Goal: Transaction & Acquisition: Purchase product/service

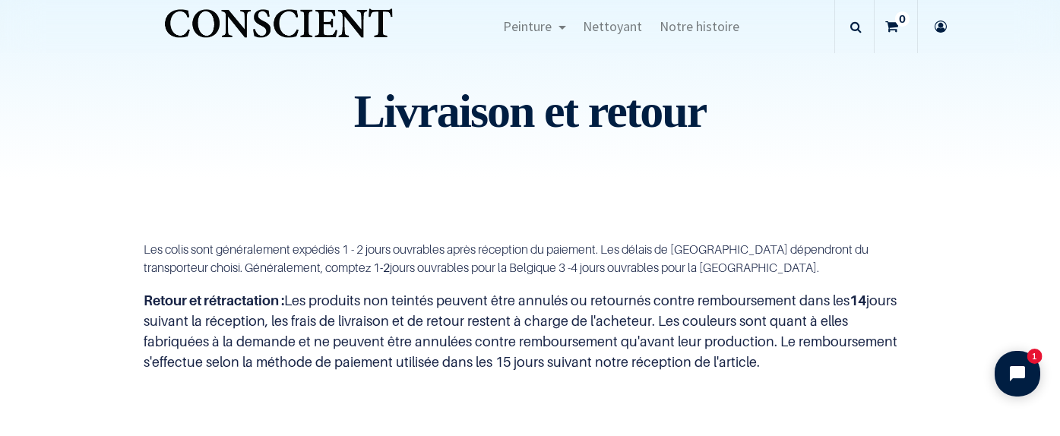
scroll to position [344, 0]
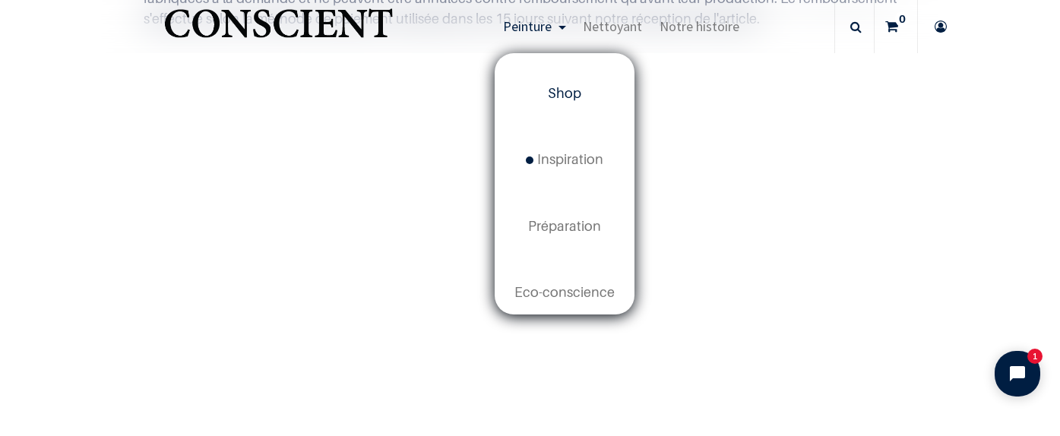
click at [579, 94] on span "Shop" at bounding box center [564, 93] width 33 height 16
drag, startPoint x: 579, startPoint y: 94, endPoint x: 579, endPoint y: 107, distance: 12.9
click at [579, 106] on link "Shop" at bounding box center [564, 94] width 137 height 66
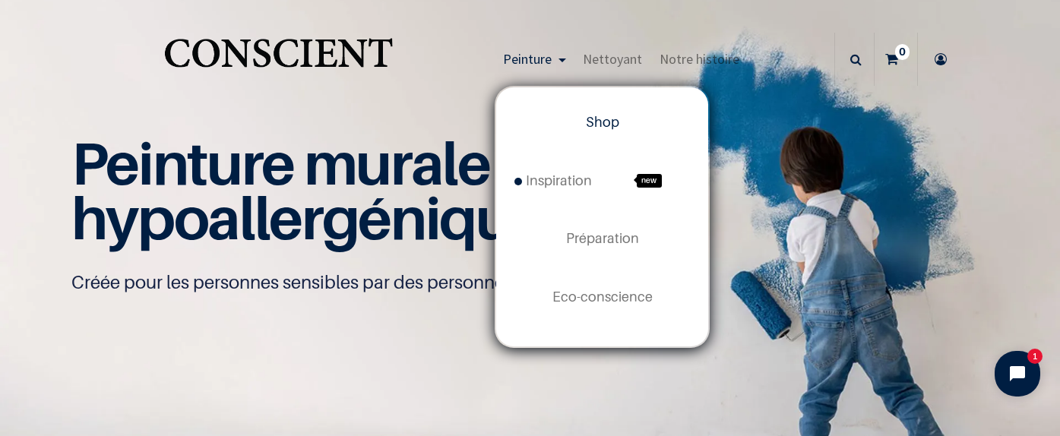
click at [543, 64] on span "Peinture" at bounding box center [527, 58] width 49 height 17
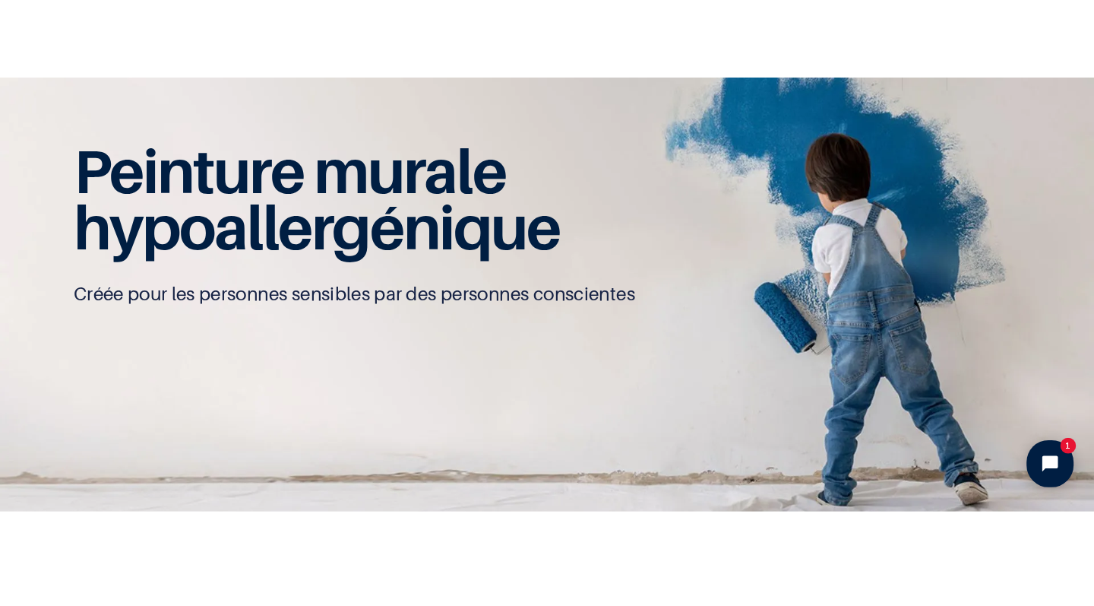
scroll to position [76, 0]
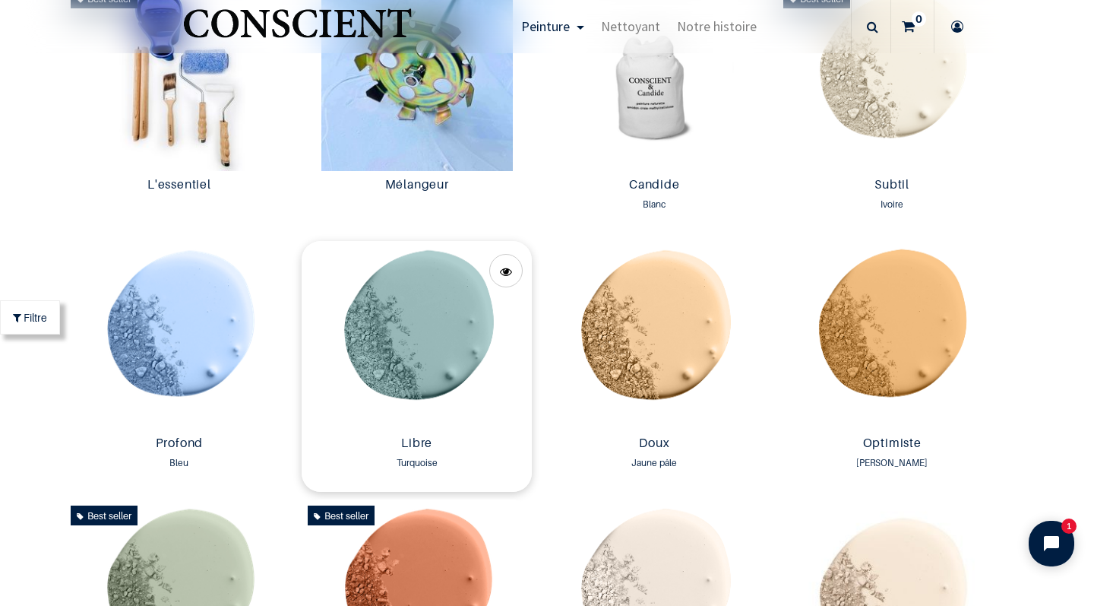
scroll to position [861, 0]
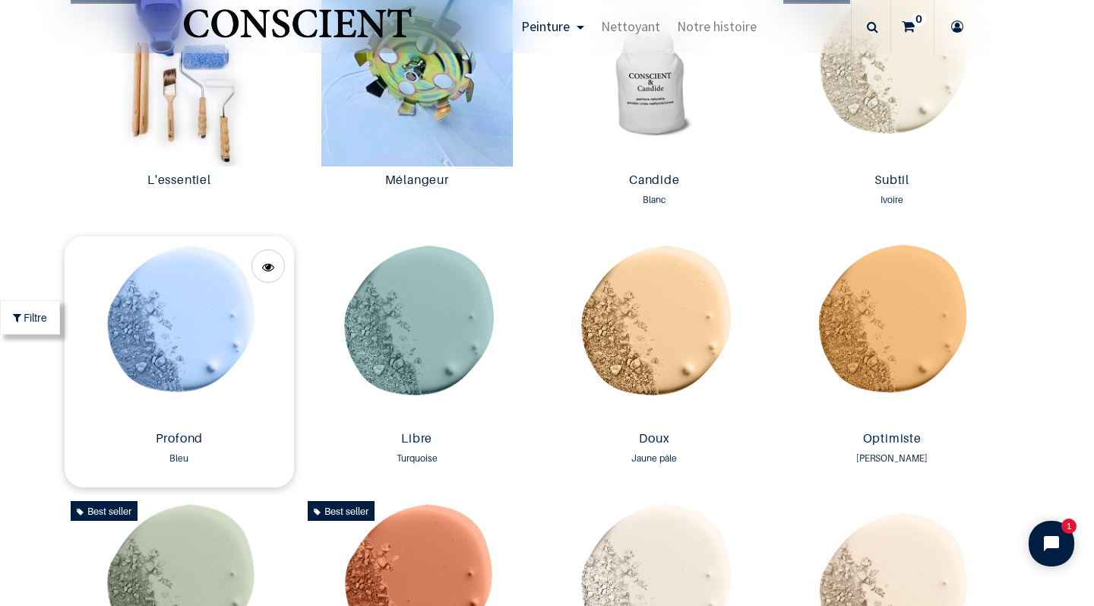
click at [147, 351] on img at bounding box center [180, 330] width 230 height 188
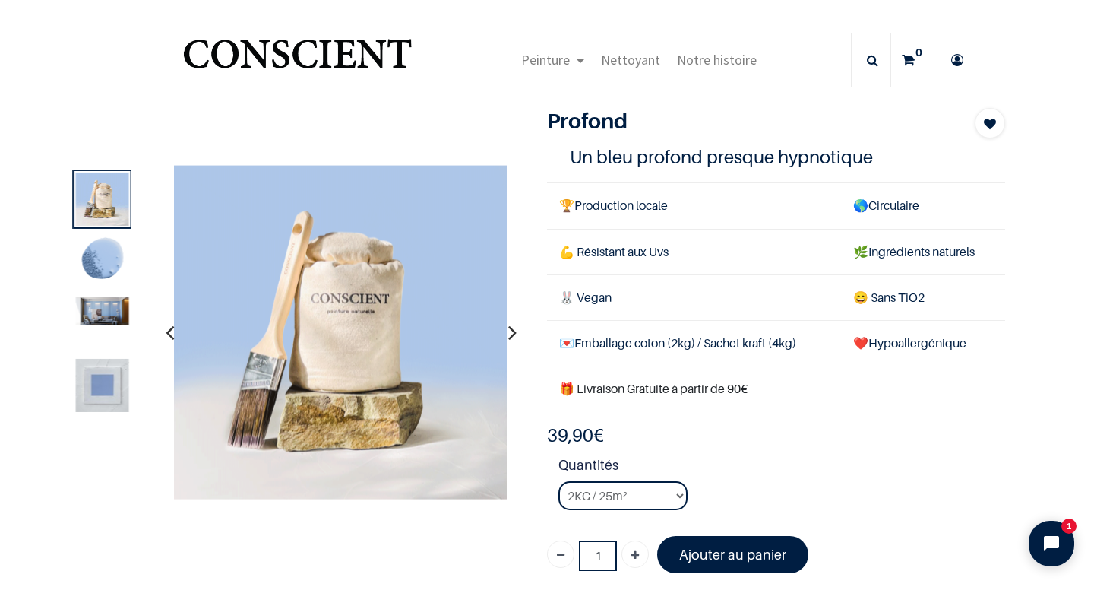
drag, startPoint x: 765, startPoint y: 594, endPoint x: 733, endPoint y: 605, distance: 34.4
select select "44"
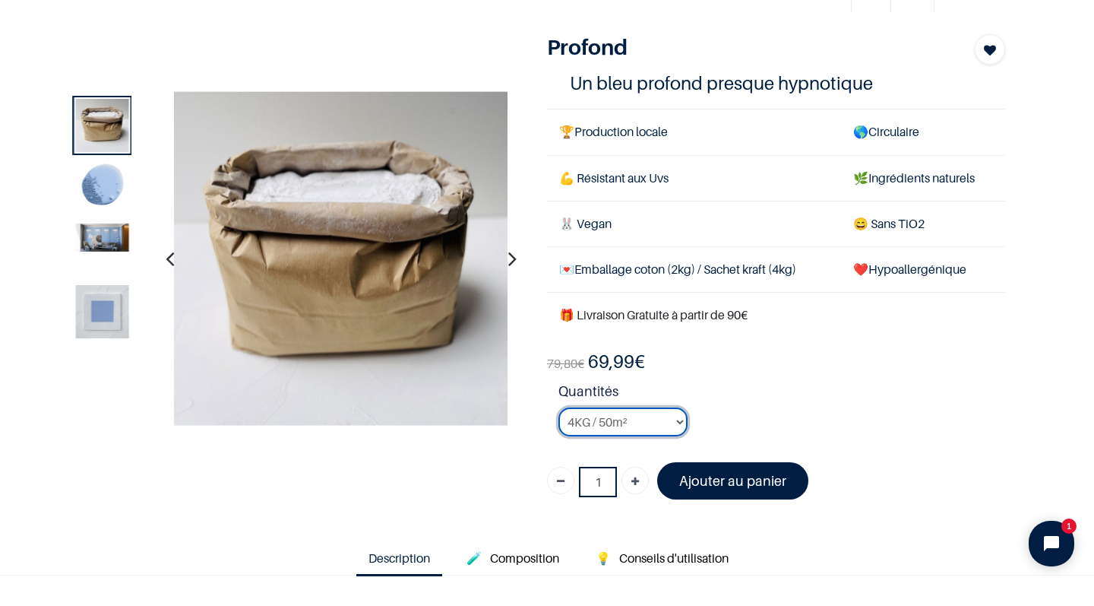
scroll to position [59, 0]
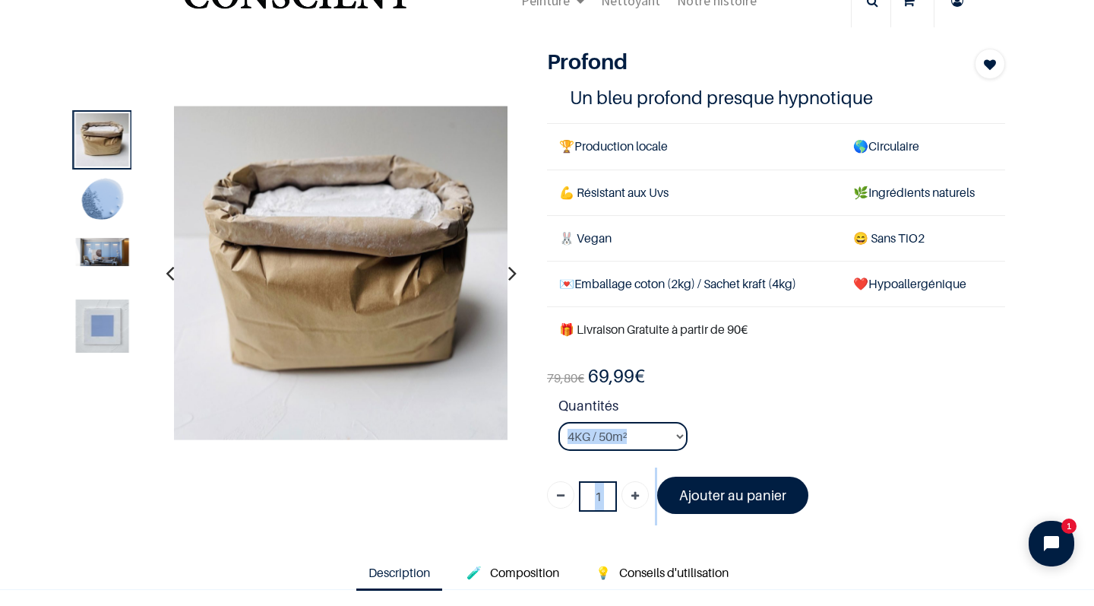
drag, startPoint x: 751, startPoint y: 460, endPoint x: 751, endPoint y: 435, distance: 24.3
click at [751, 435] on div "79,80 € 69,99 € 39.9 EUR 39,90 € Days : Hours : Mins : Secs Customize Couleur" at bounding box center [776, 444] width 458 height 161
drag, startPoint x: 830, startPoint y: 474, endPoint x: 942, endPoint y: 537, distance: 128.6
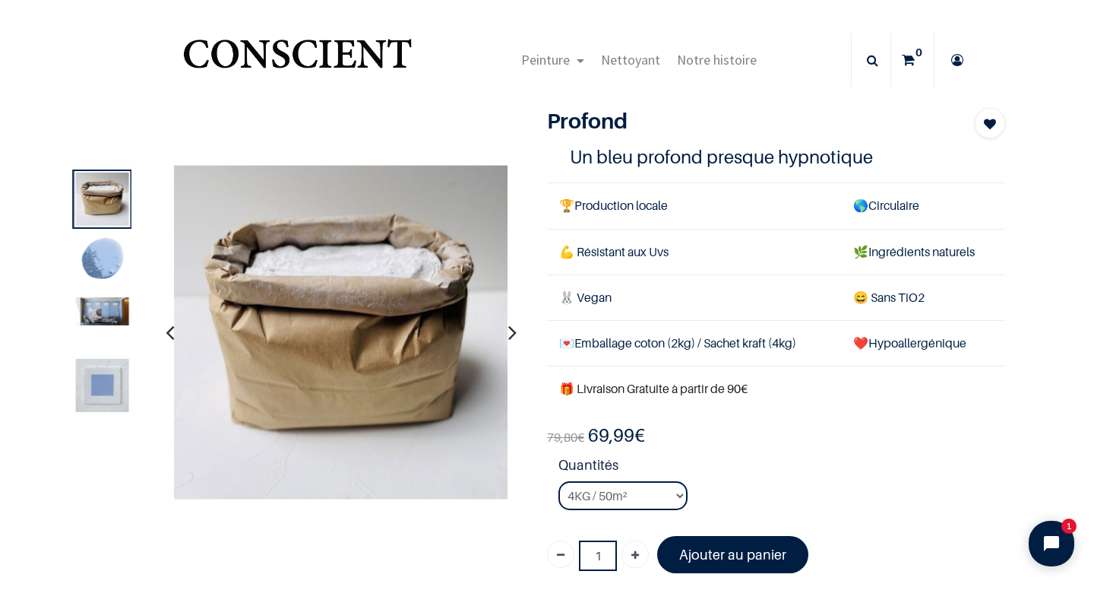
scroll to position [0, 0]
click at [93, 257] on img at bounding box center [102, 261] width 53 height 53
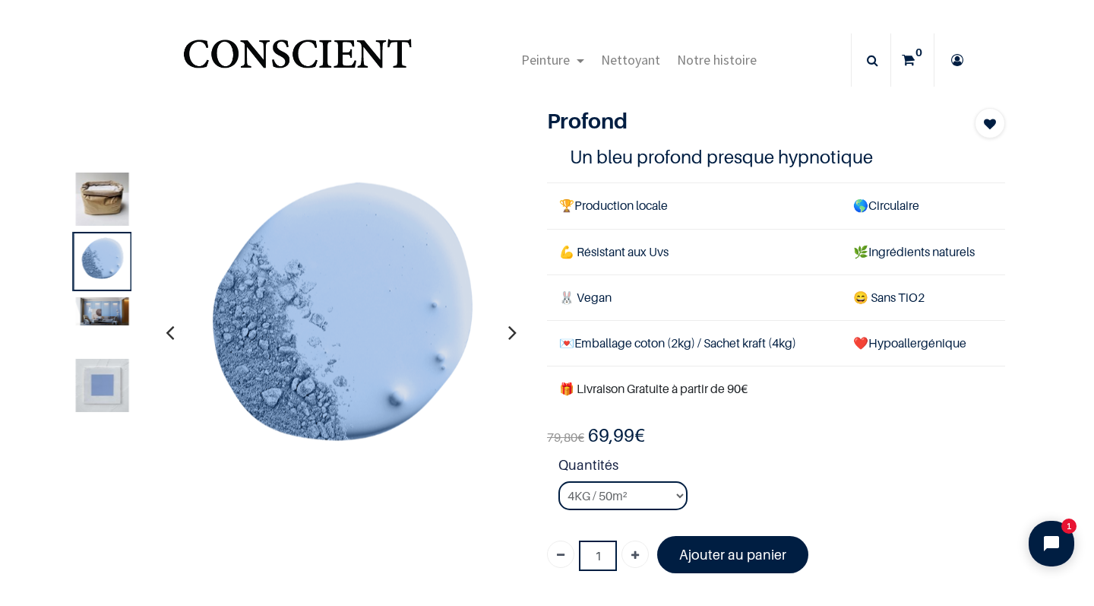
click at [91, 221] on img at bounding box center [102, 199] width 53 height 53
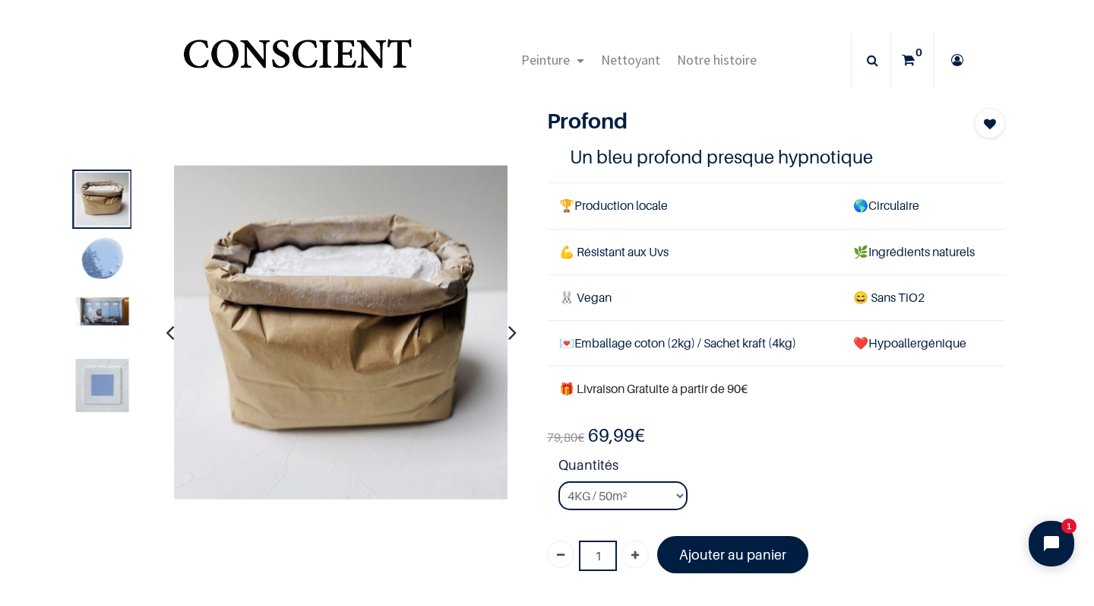
click at [84, 277] on img at bounding box center [102, 261] width 53 height 53
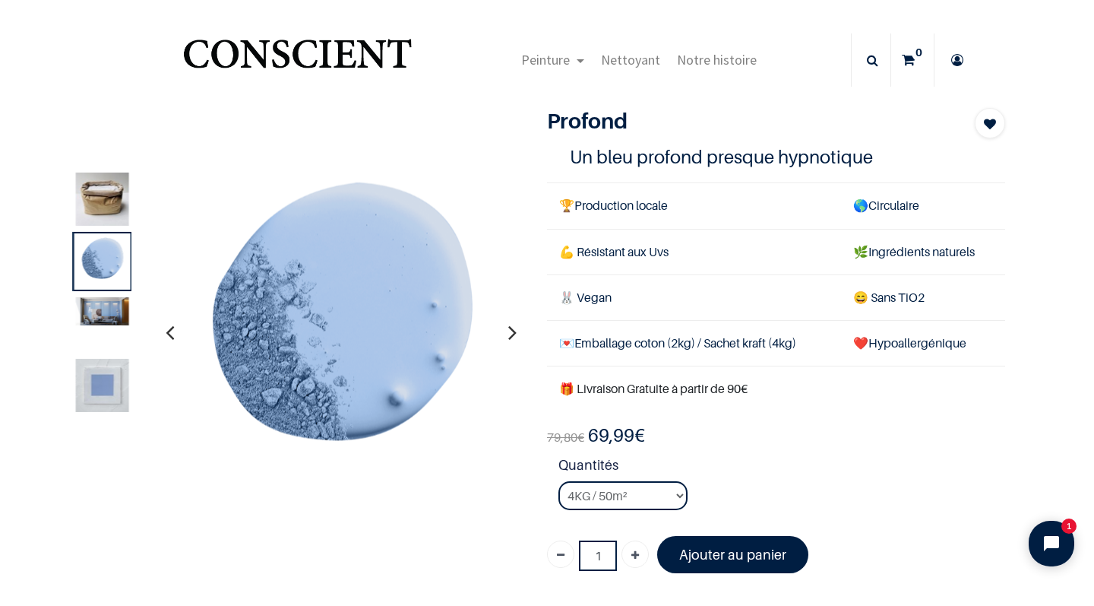
click at [85, 319] on img at bounding box center [102, 311] width 53 height 28
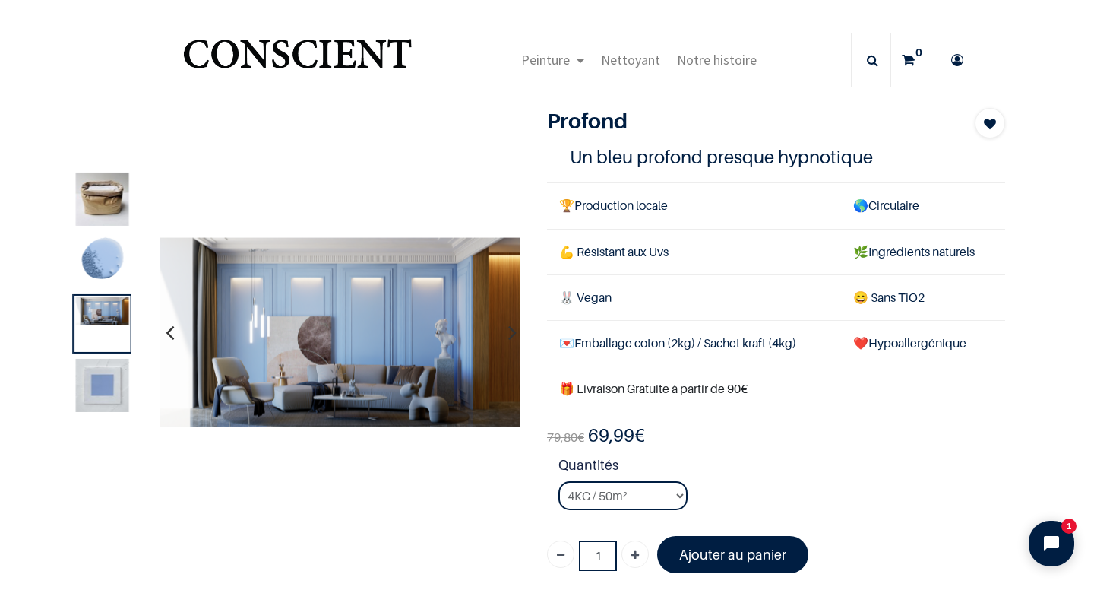
click at [108, 386] on img at bounding box center [102, 385] width 53 height 53
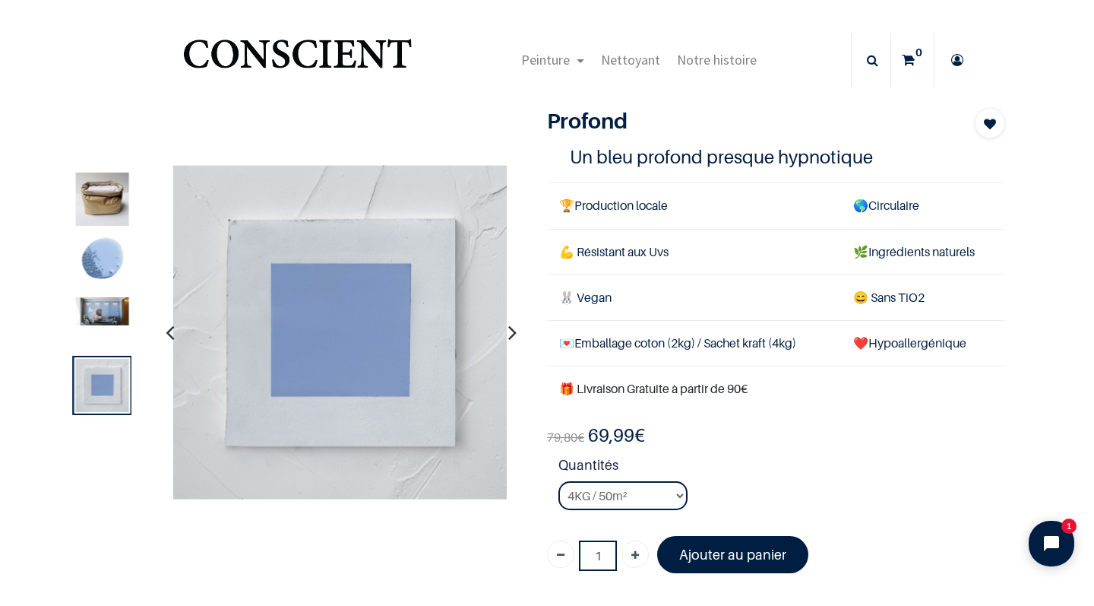
click at [116, 317] on img at bounding box center [102, 311] width 53 height 28
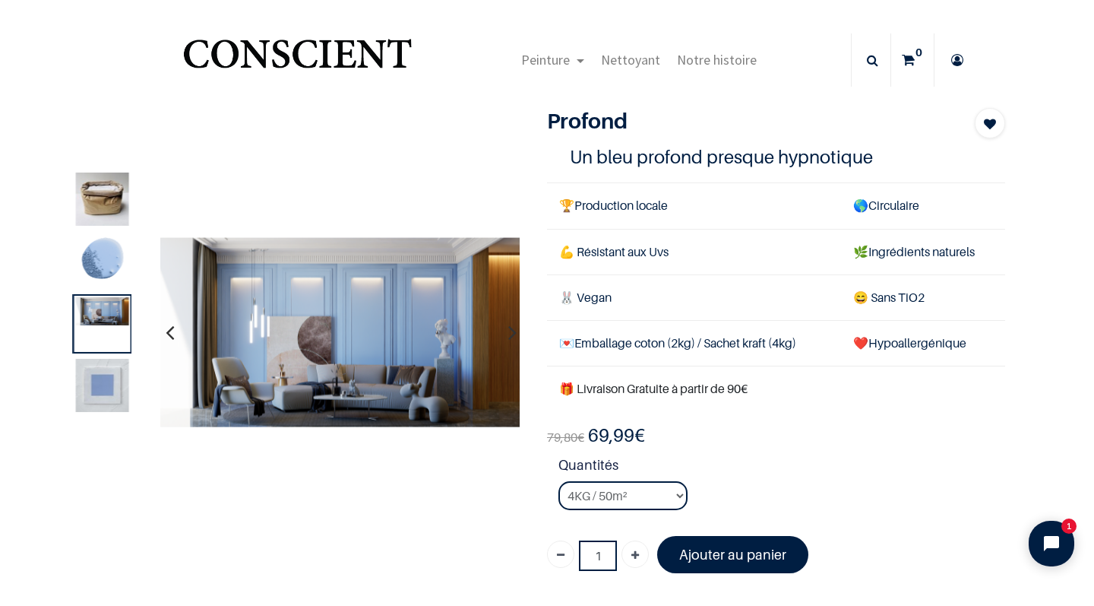
click at [107, 254] on img at bounding box center [102, 261] width 53 height 53
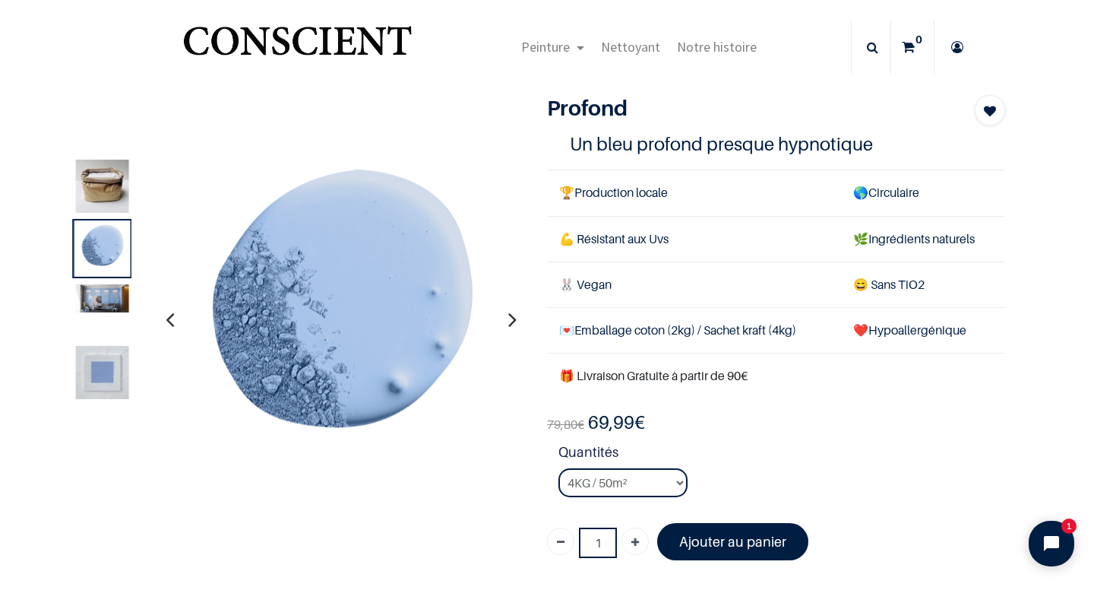
scroll to position [20, 0]
